Goal: Task Accomplishment & Management: Use online tool/utility

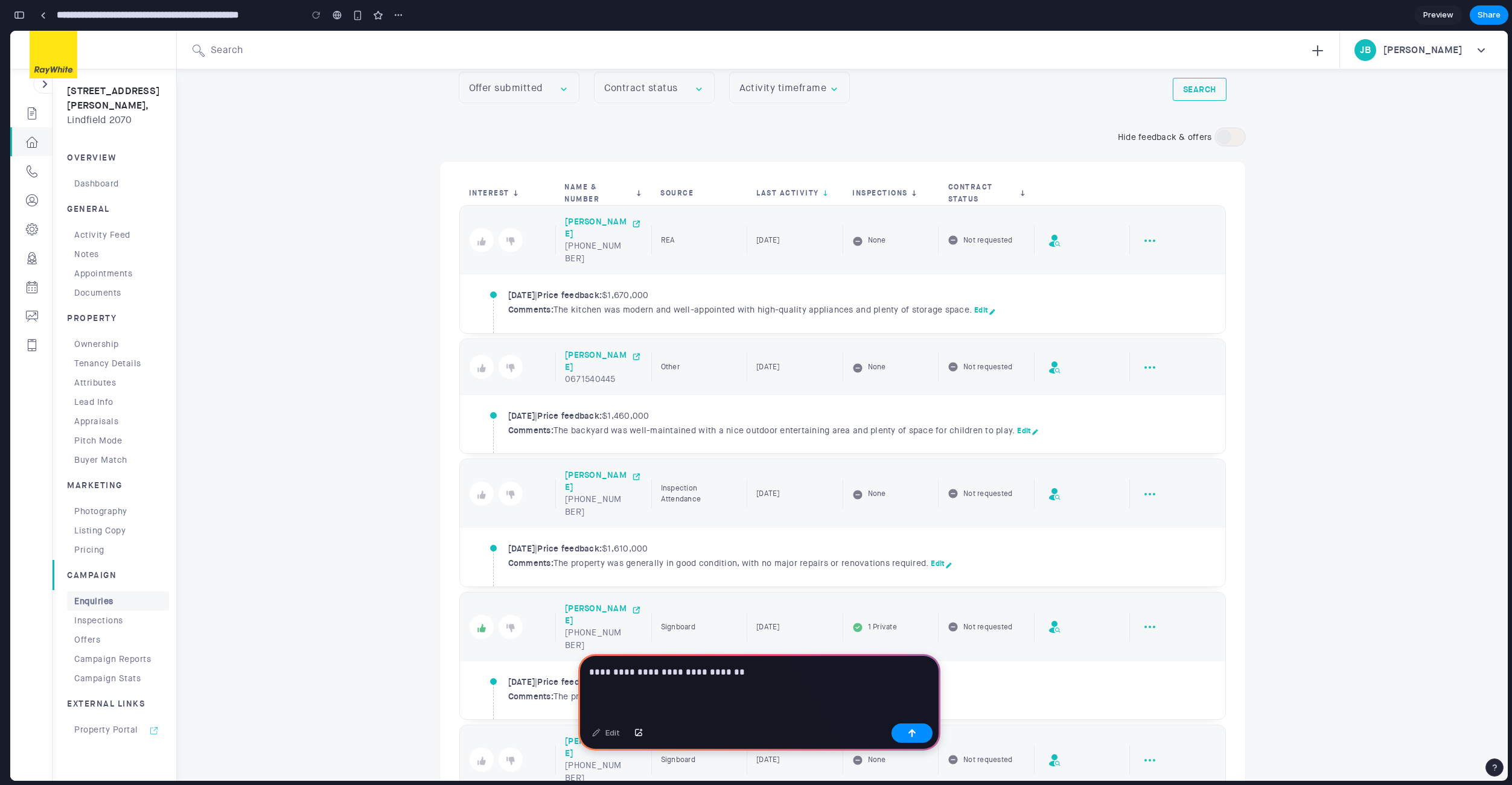
scroll to position [264, 0]
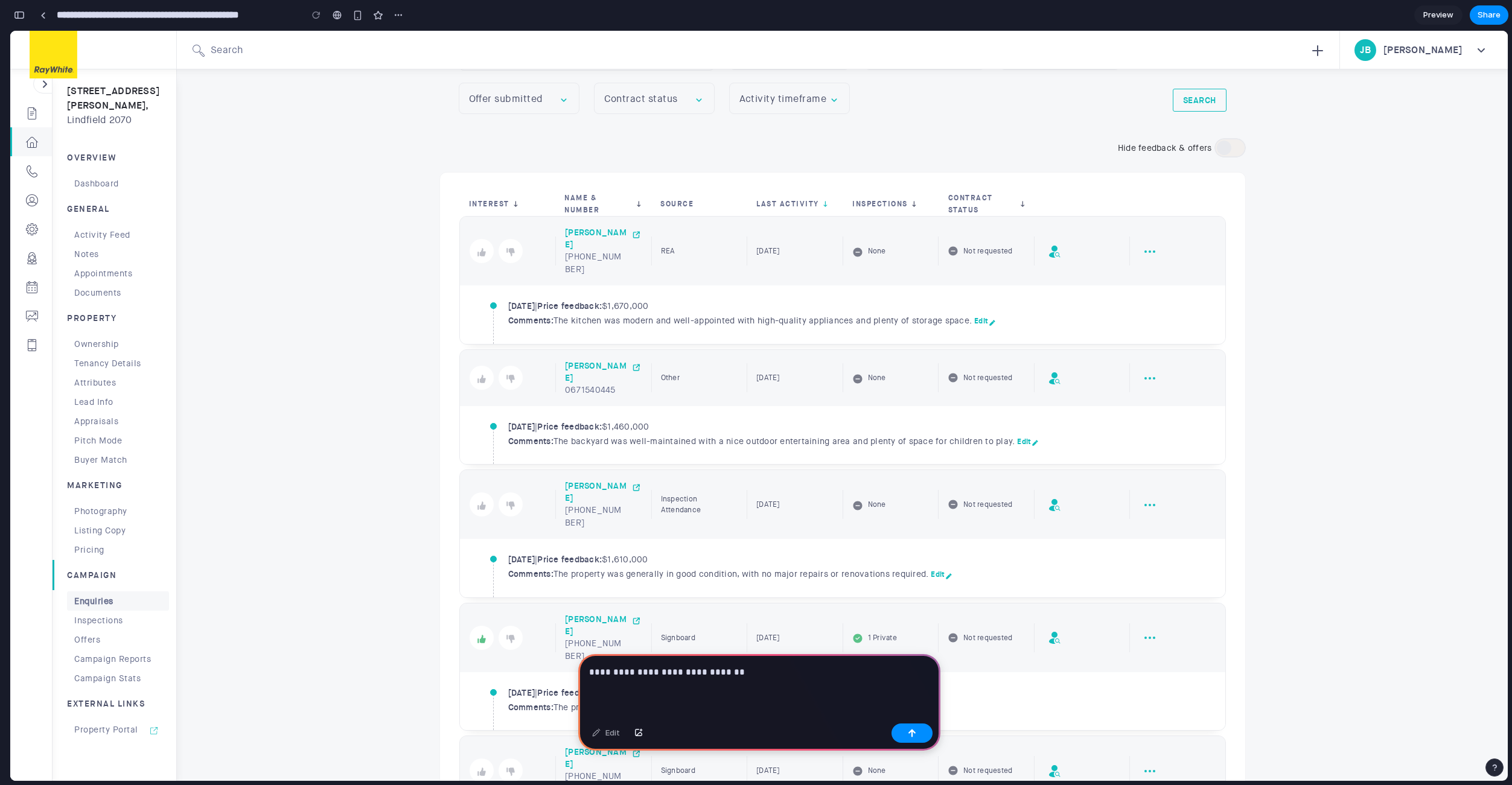
click at [739, 665] on p "**********" at bounding box center [756, 672] width 335 height 14
click at [738, 665] on p "**********" at bounding box center [756, 672] width 335 height 14
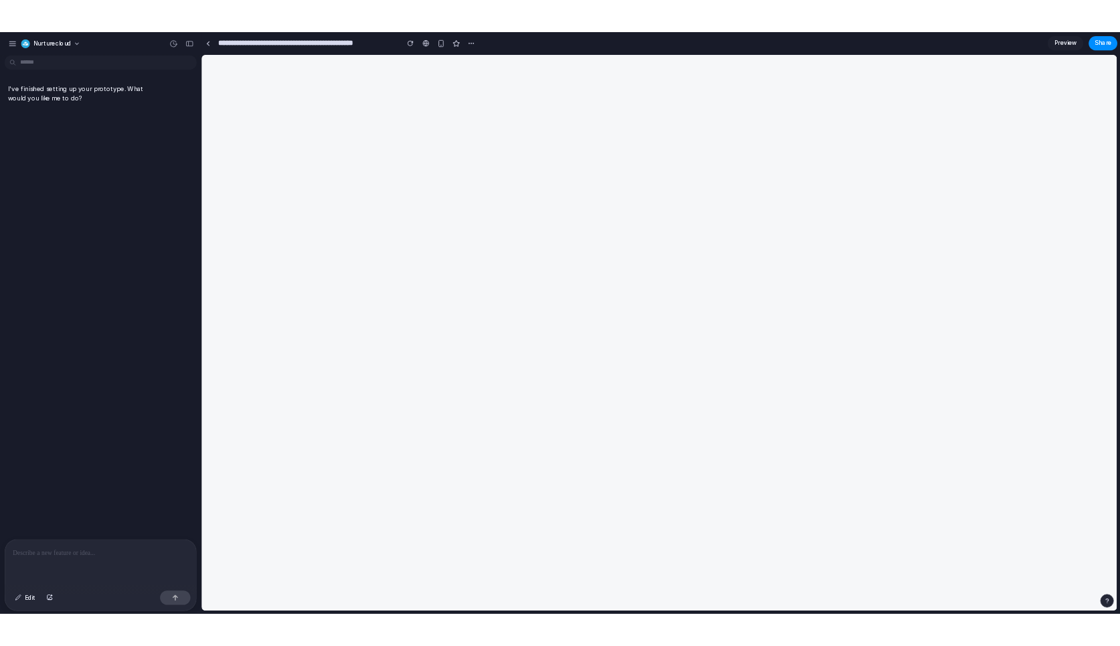
scroll to position [0, 0]
